Goal: Transaction & Acquisition: Purchase product/service

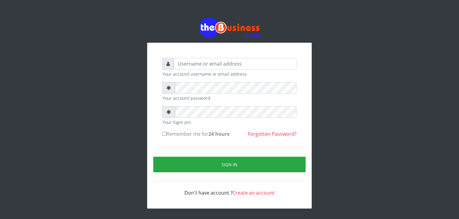
type input "Eniolatelecom"
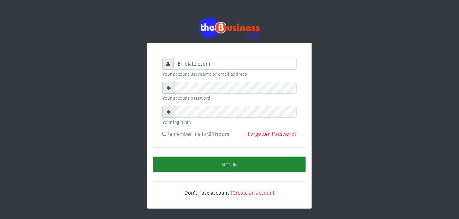
click at [230, 166] on button "Sign in" at bounding box center [229, 165] width 152 height 16
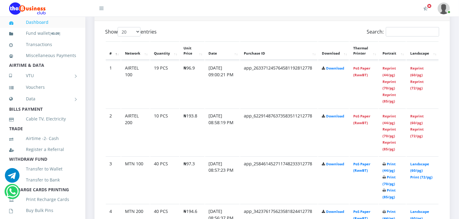
scroll to position [343, 0]
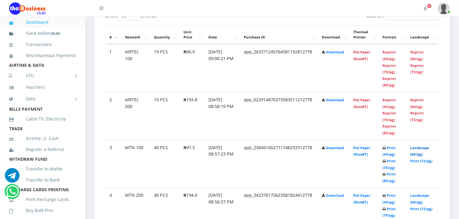
click at [420, 147] on link "Landscape (60/pg)" at bounding box center [419, 150] width 19 height 11
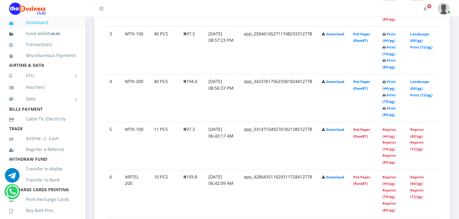
scroll to position [457, 0]
click at [417, 79] on link "Landscape (60/pg)" at bounding box center [419, 84] width 19 height 11
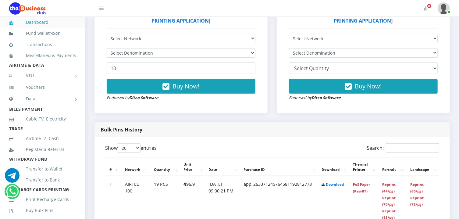
scroll to position [207, 0]
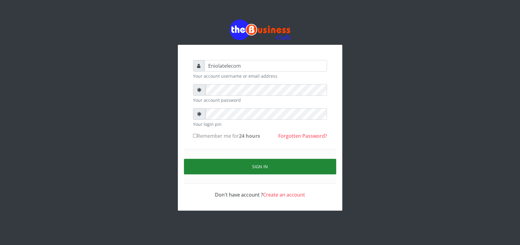
click at [259, 166] on button "Sign in" at bounding box center [260, 167] width 152 height 16
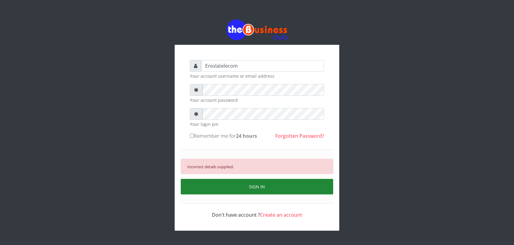
click at [254, 188] on button "SIGN IN" at bounding box center [257, 187] width 152 height 16
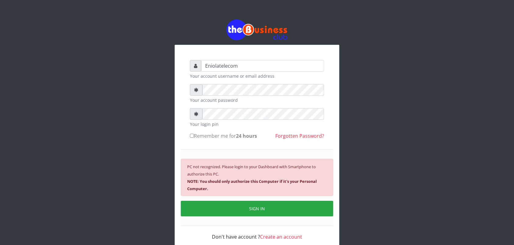
click at [378, 44] on div "Eniolatelecom Your account username or email address Your account password Your…" at bounding box center [256, 136] width 347 height 272
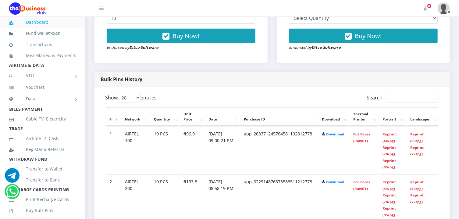
scroll to position [261, 0]
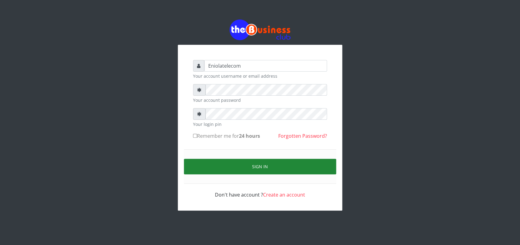
click at [257, 166] on button "Sign in" at bounding box center [260, 167] width 152 height 16
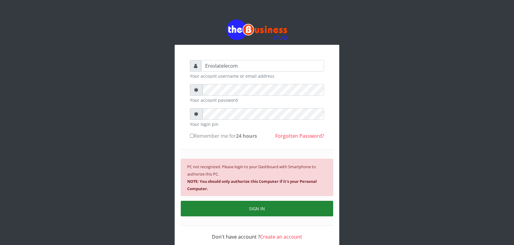
click at [260, 210] on button "SIGN IN" at bounding box center [257, 209] width 152 height 16
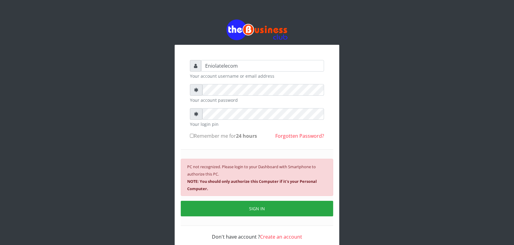
click at [455, 30] on div "Eniolatelecom Your account username or email address Your account password Your…" at bounding box center [257, 136] width 514 height 272
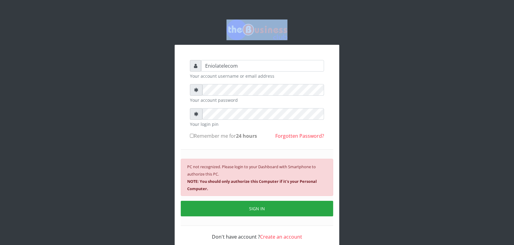
click at [455, 30] on div "Eniolatelecom Your account username or email address Your account password Your…" at bounding box center [257, 136] width 514 height 272
click at [249, 27] on img at bounding box center [256, 30] width 61 height 20
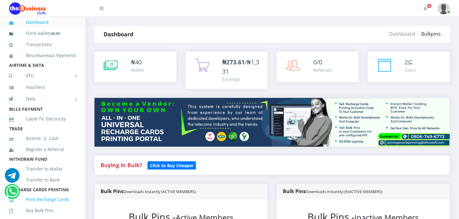
click at [57, 205] on link "Print Recharge Cards" at bounding box center [42, 199] width 67 height 14
click at [172, 166] on b "Click to Buy Cheaper" at bounding box center [172, 165] width 44 height 6
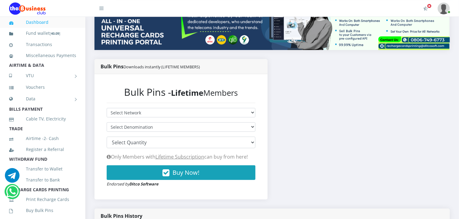
scroll to position [98, 0]
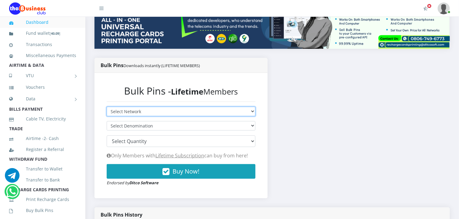
click at [147, 111] on select "Select Network MTN Globacom 9Mobile Airtel" at bounding box center [181, 111] width 149 height 9
click at [146, 109] on select "Select Network MTN Globacom 9Mobile Airtel" at bounding box center [181, 111] width 149 height 9
click at [140, 108] on select "Select Network MTN Globacom 9Mobile Airtel" at bounding box center [181, 111] width 149 height 9
select select "MTN"
click option "MTN" at bounding box center [0, 0] width 0 height 0
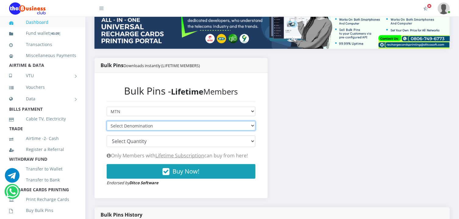
click at [126, 125] on select "Select Denomination MTN NGN100 - ₦96.94 MTN NGN200 - ₦193.88 MTN NGN400 - ₦387.…" at bounding box center [181, 125] width 149 height 9
select select "96.94-100"
click option "MTN NGN100 - ₦96.94" at bounding box center [0, 0] width 0 height 0
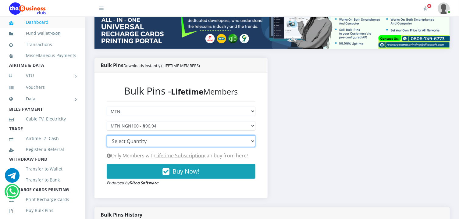
select select "100"
click option "100" at bounding box center [0, 0] width 0 height 0
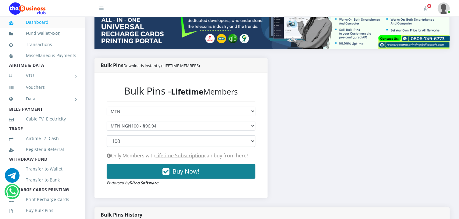
click at [180, 170] on span "Buy Now!" at bounding box center [186, 171] width 27 height 8
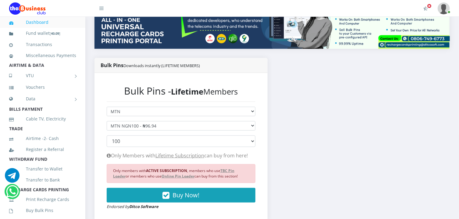
click at [281, 142] on div "Bulk Pins Downloads instantly (LIFETIME MEMBERS) Bulk Pins - Lifetime Members S…" at bounding box center [272, 144] width 364 height 173
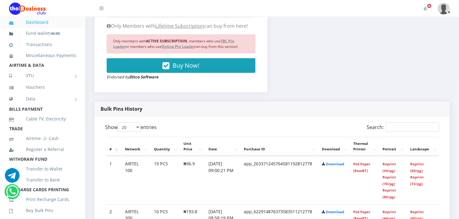
scroll to position [229, 0]
